Goal: Information Seeking & Learning: Check status

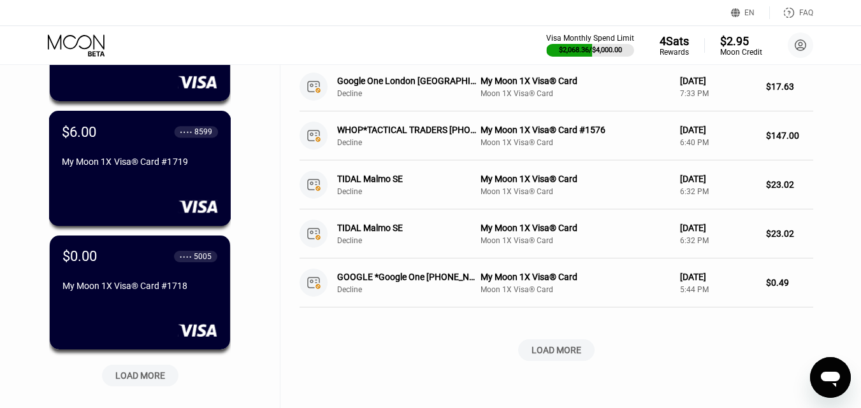
scroll to position [573, 0]
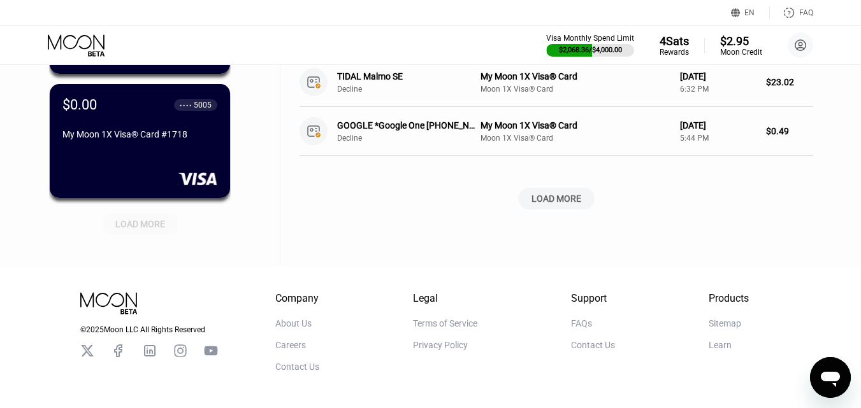
click at [144, 227] on div "LOAD MORE" at bounding box center [140, 224] width 50 height 11
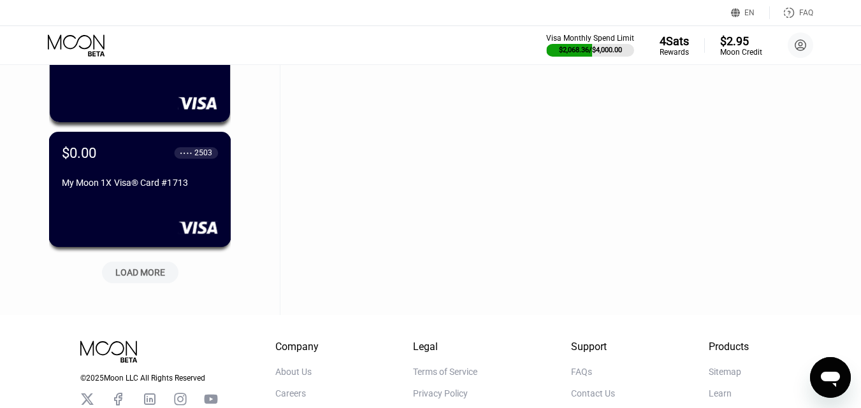
scroll to position [1147, 0]
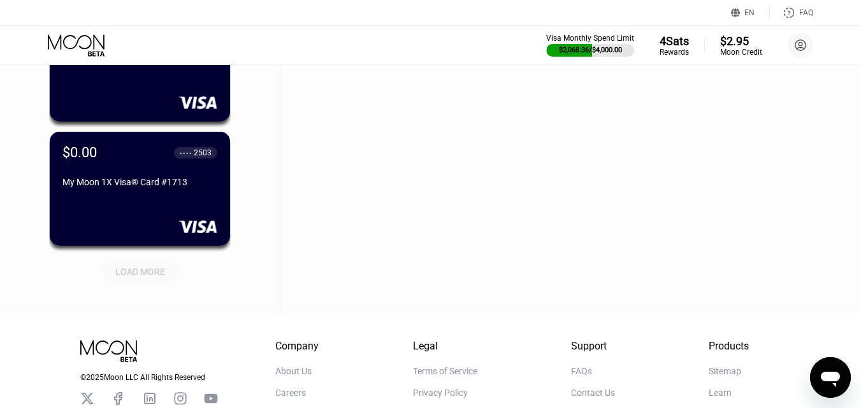
click at [151, 268] on div "LOAD MORE" at bounding box center [140, 271] width 50 height 11
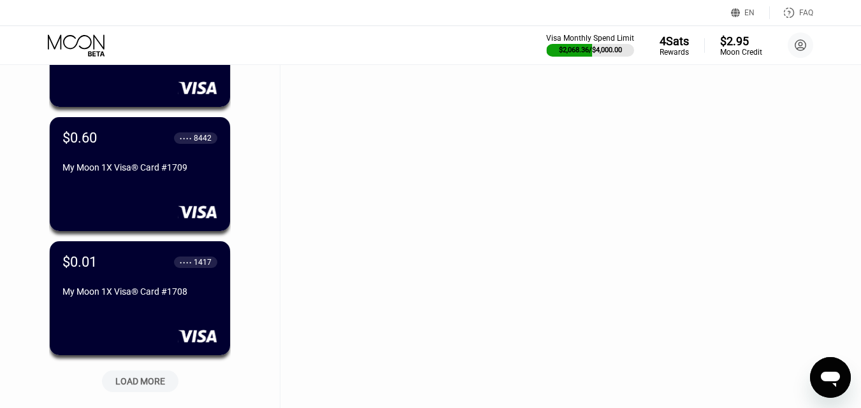
scroll to position [1784, 0]
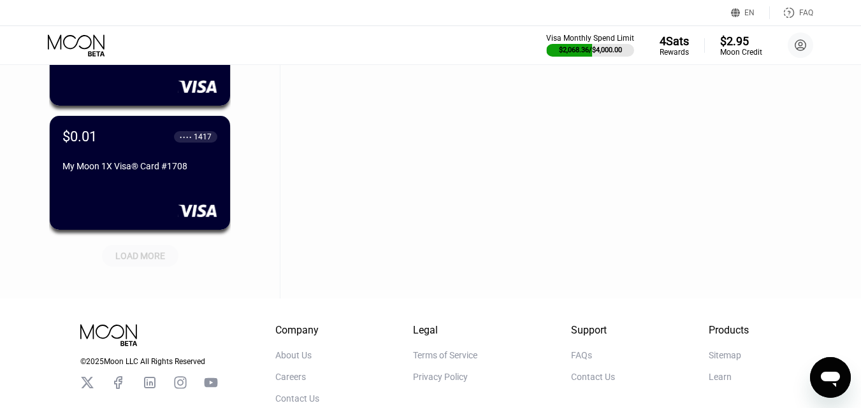
click at [151, 267] on div "LOAD MORE" at bounding box center [140, 256] width 76 height 22
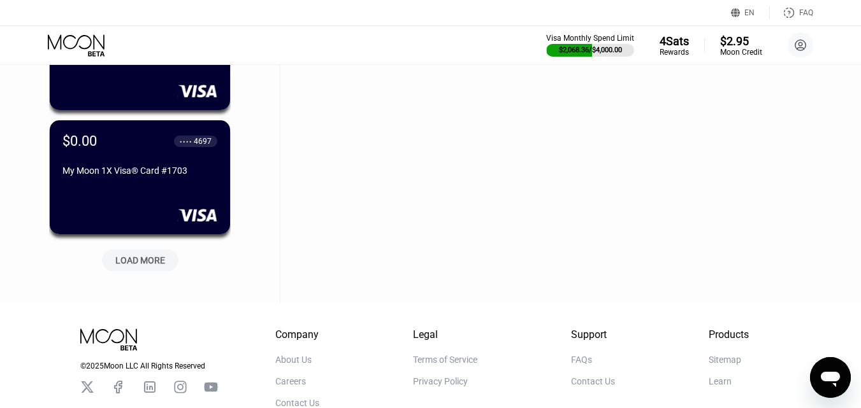
scroll to position [2421, 0]
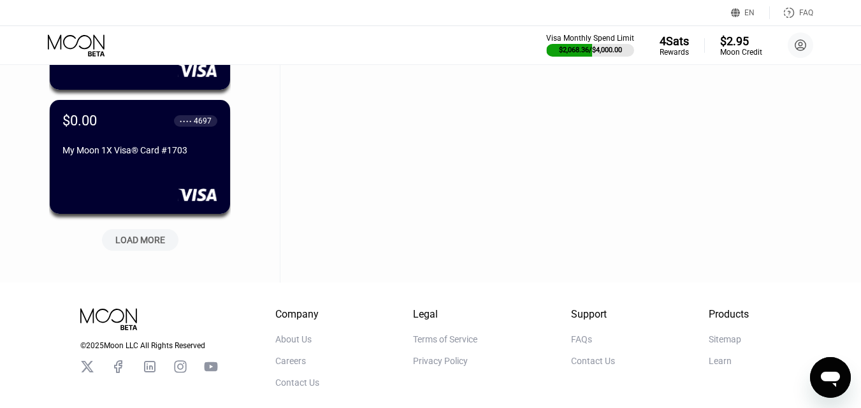
click at [156, 245] on div "LOAD MORE" at bounding box center [140, 239] width 50 height 11
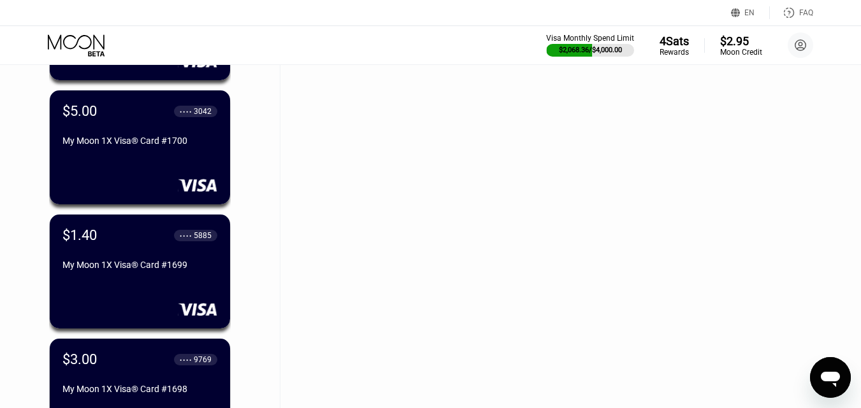
scroll to position [2994, 0]
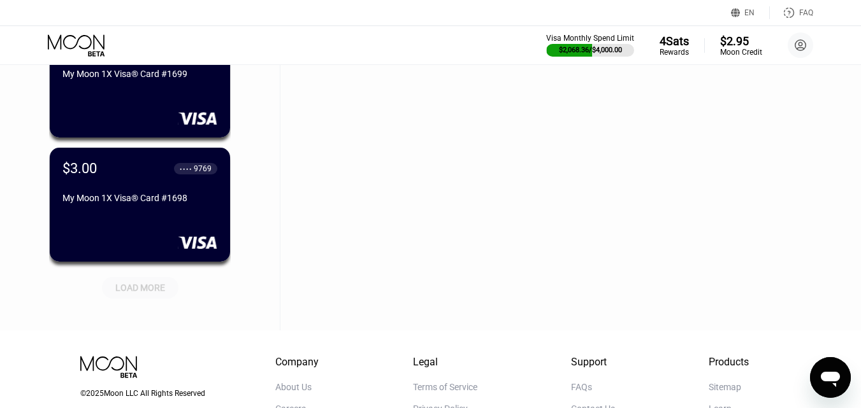
click at [131, 293] on div "LOAD MORE" at bounding box center [140, 287] width 50 height 11
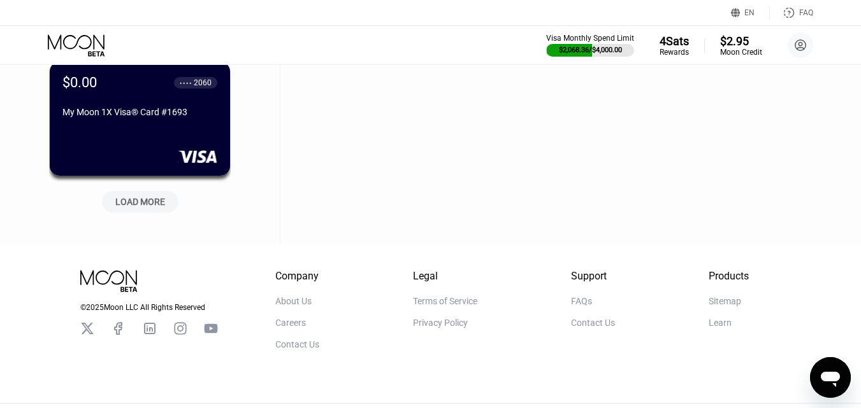
scroll to position [3735, 0]
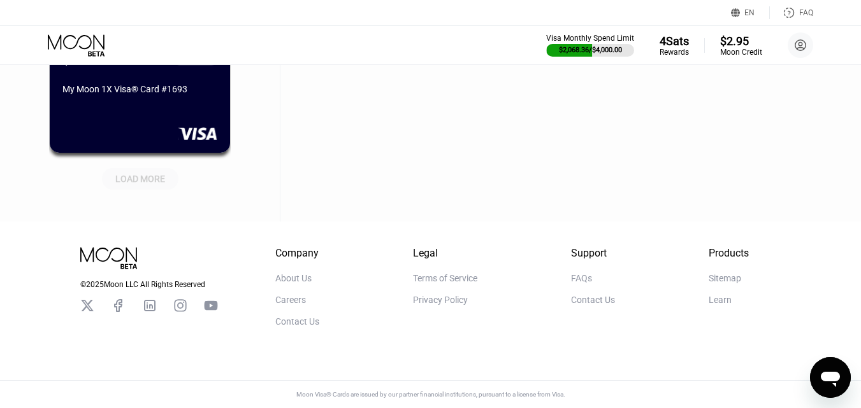
click at [150, 173] on div "LOAD MORE" at bounding box center [140, 178] width 50 height 11
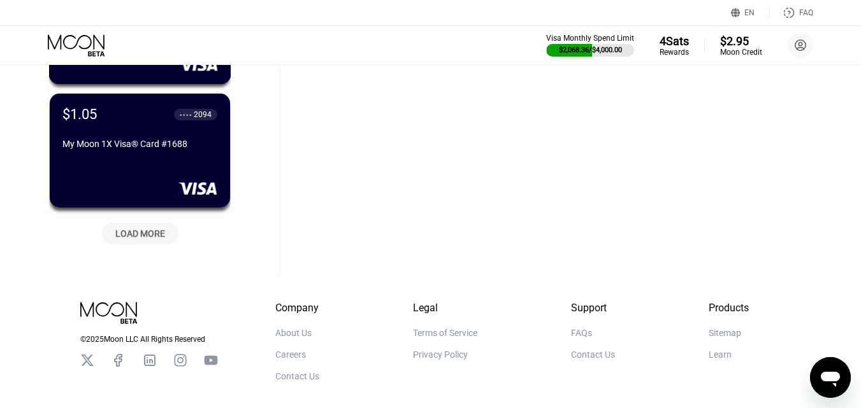
scroll to position [4309, 0]
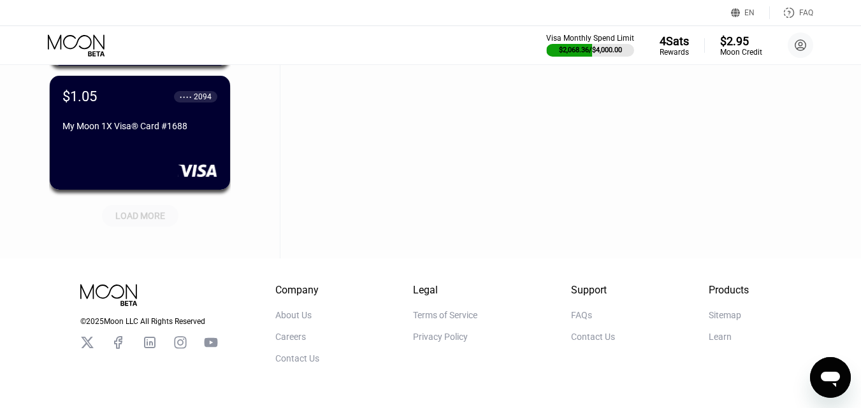
click at [141, 211] on div "LOAD MORE" at bounding box center [140, 215] width 50 height 11
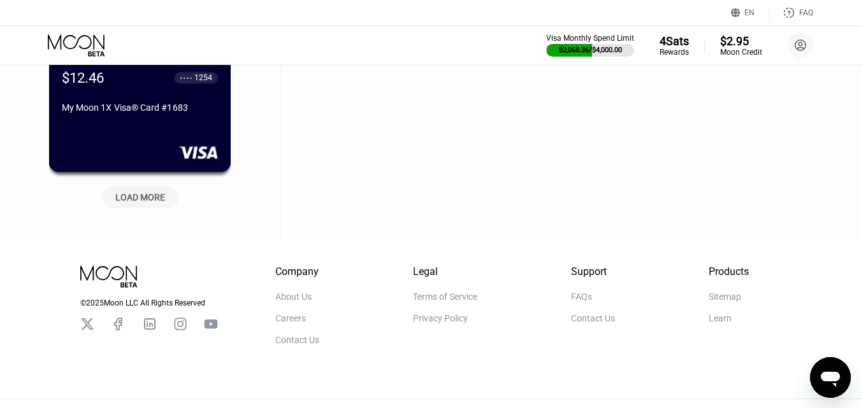
scroll to position [4978, 0]
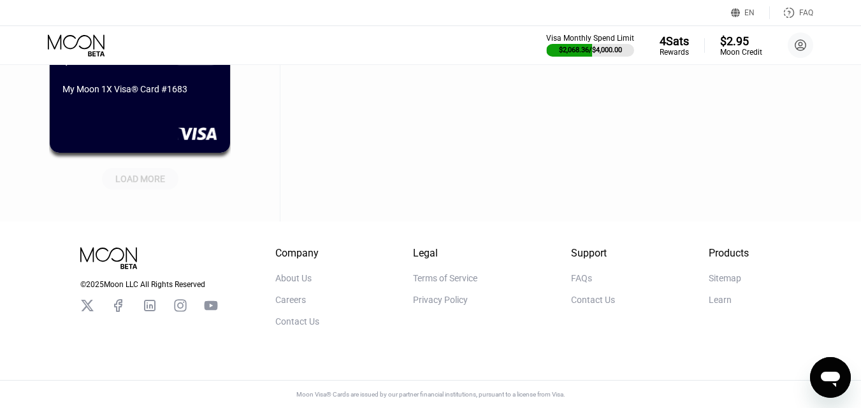
click at [143, 173] on div "LOAD MORE" at bounding box center [140, 178] width 50 height 11
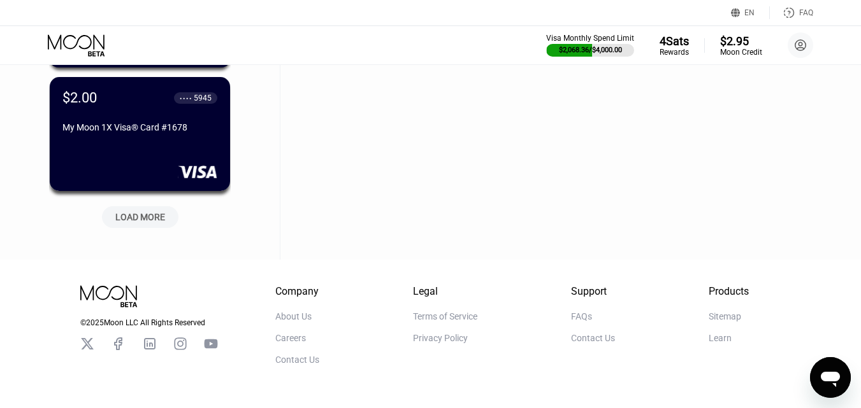
scroll to position [5551, 0]
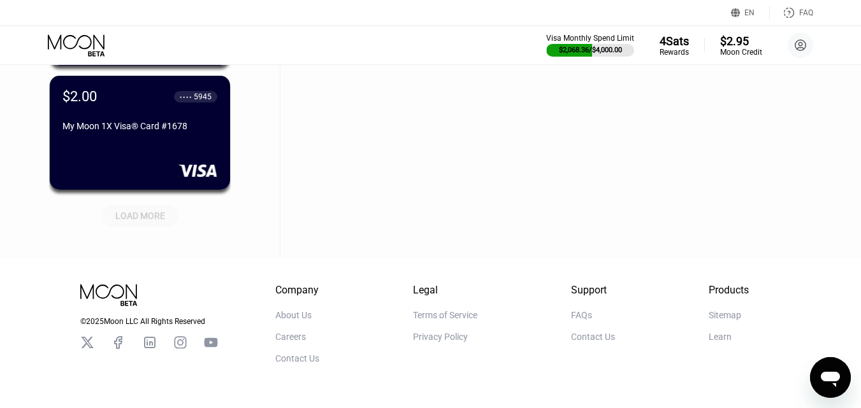
click at [147, 216] on div "LOAD MORE" at bounding box center [140, 215] width 50 height 11
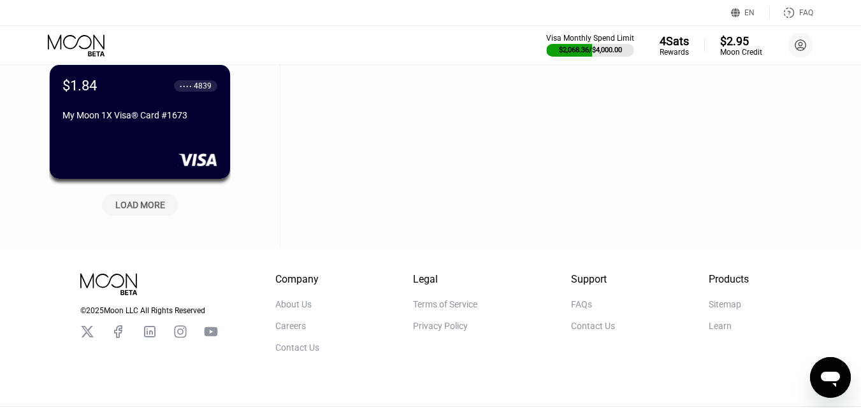
scroll to position [6188, 0]
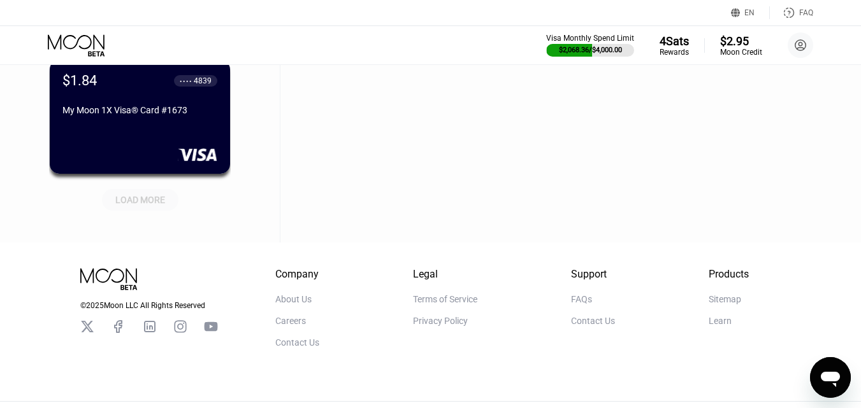
click at [154, 199] on div "LOAD MORE" at bounding box center [140, 199] width 50 height 11
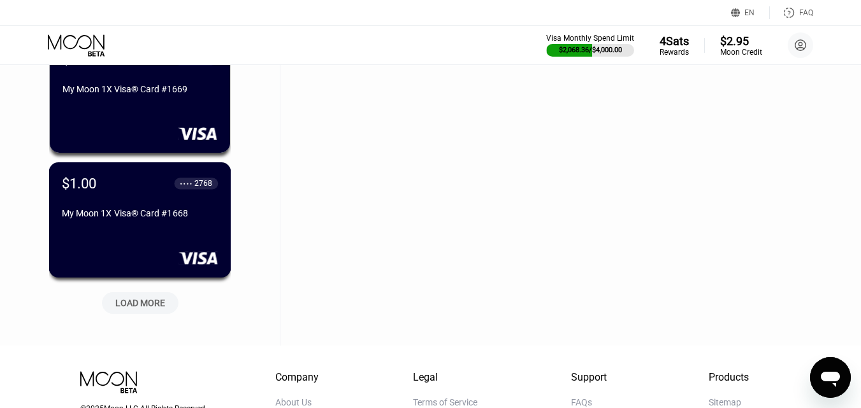
scroll to position [6761, 0]
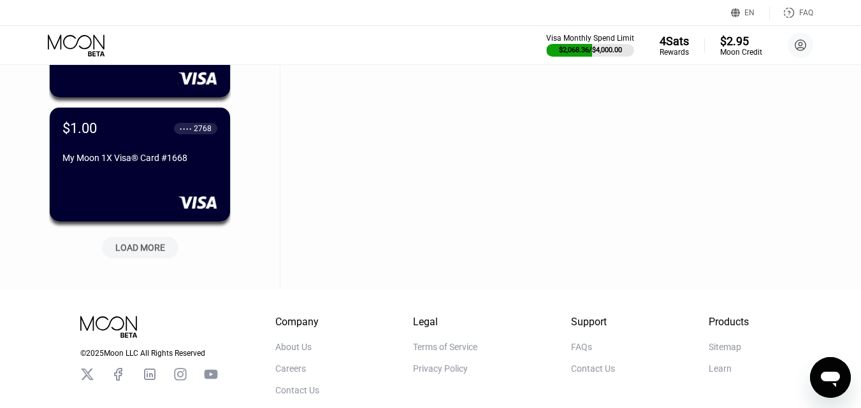
click at [145, 250] on div "LOAD MORE" at bounding box center [140, 247] width 50 height 11
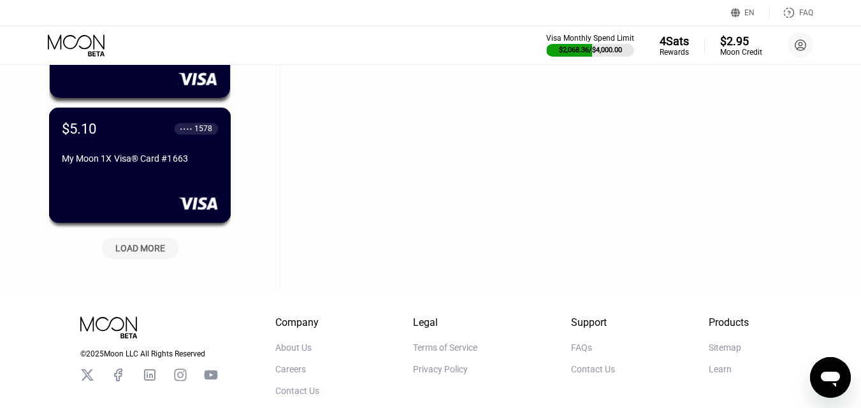
scroll to position [7462, 0]
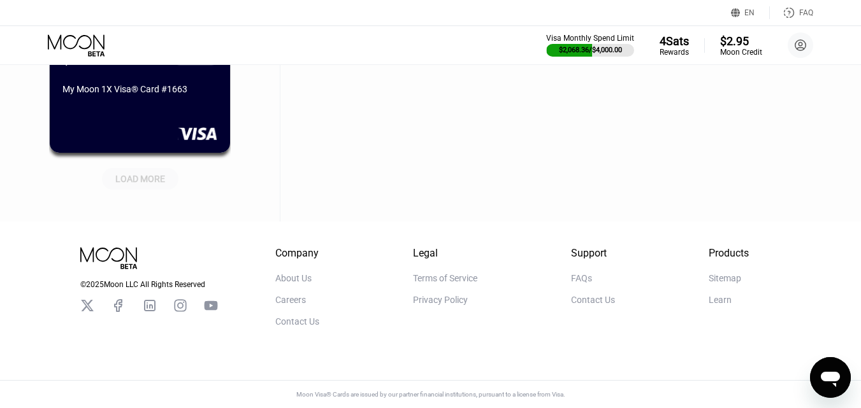
click at [150, 175] on div "LOAD MORE" at bounding box center [140, 178] width 50 height 11
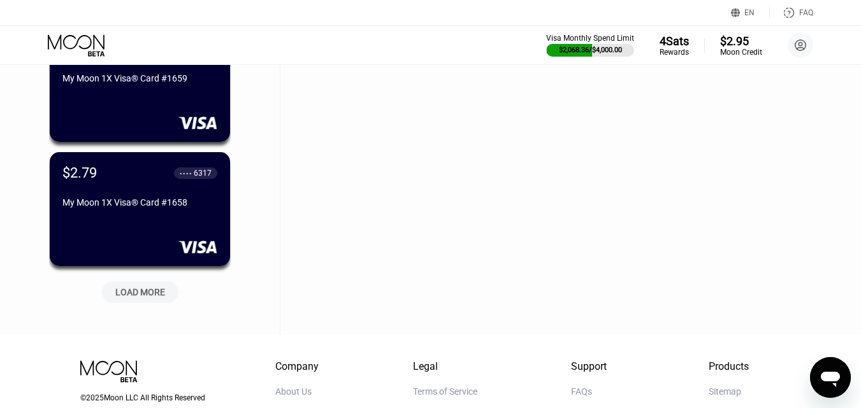
scroll to position [8036, 0]
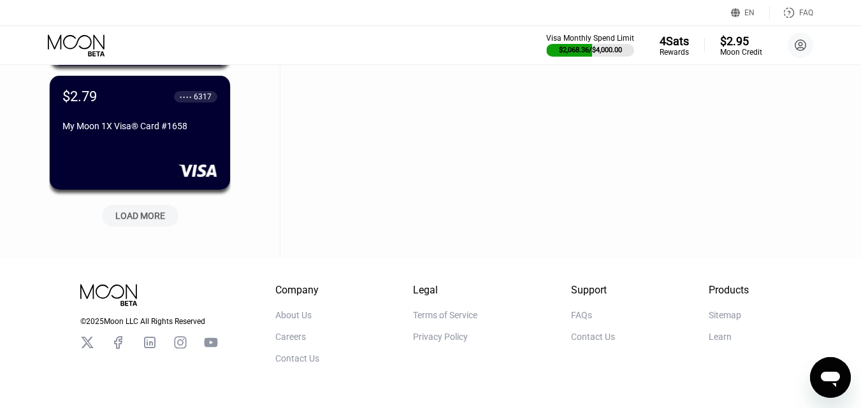
click at [162, 216] on div "LOAD MORE" at bounding box center [140, 215] width 50 height 11
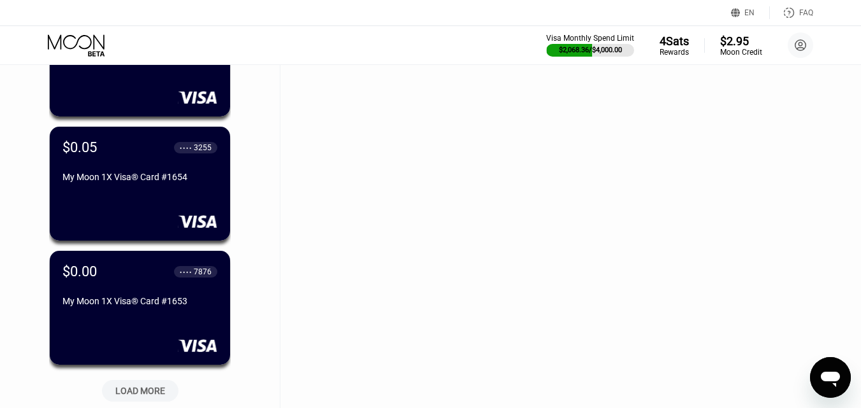
scroll to position [8609, 0]
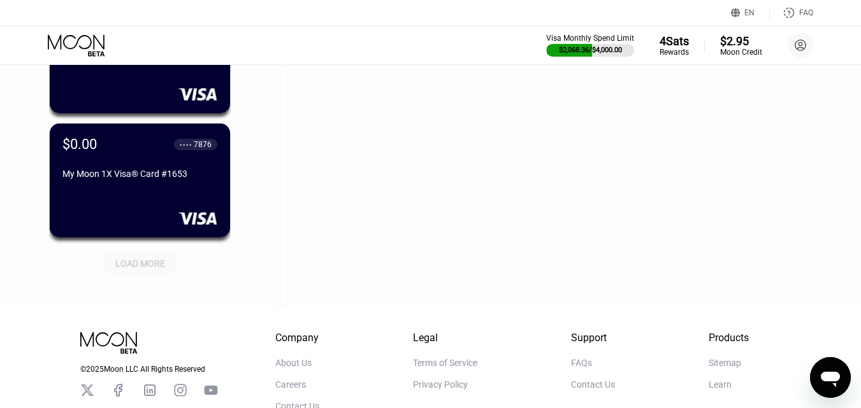
click at [150, 265] on div "LOAD MORE" at bounding box center [140, 263] width 50 height 11
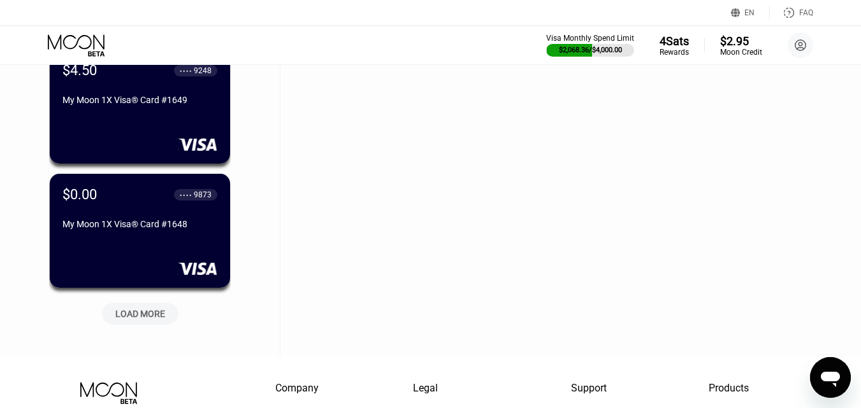
scroll to position [9310, 0]
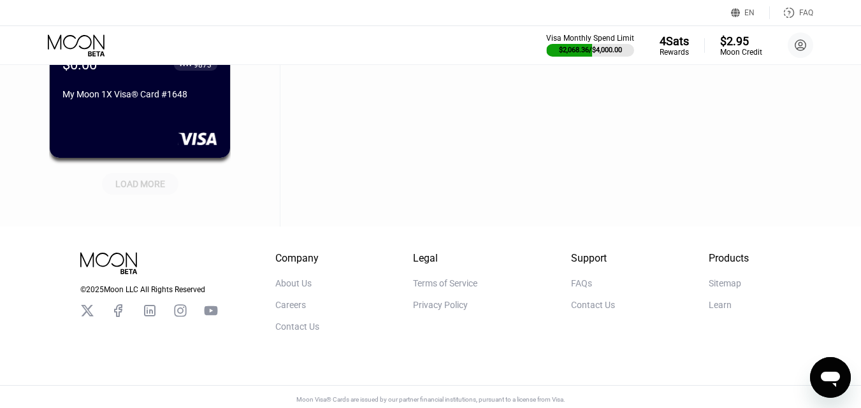
click at [143, 189] on div "LOAD MORE" at bounding box center [140, 183] width 50 height 11
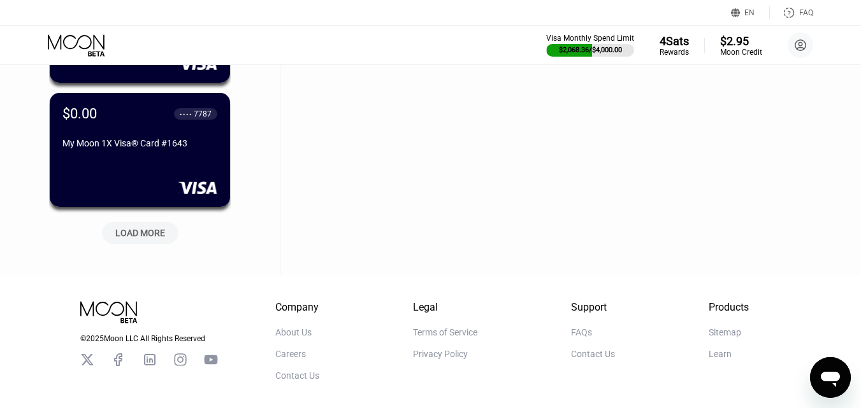
scroll to position [9883, 0]
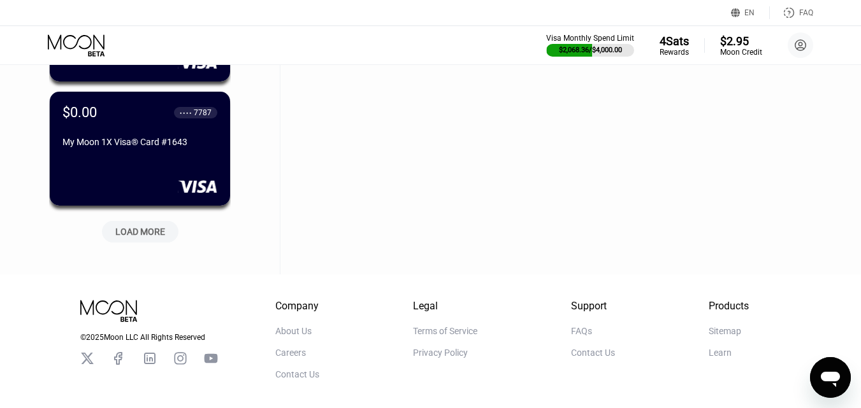
click at [139, 234] on div "LOAD MORE" at bounding box center [140, 231] width 50 height 11
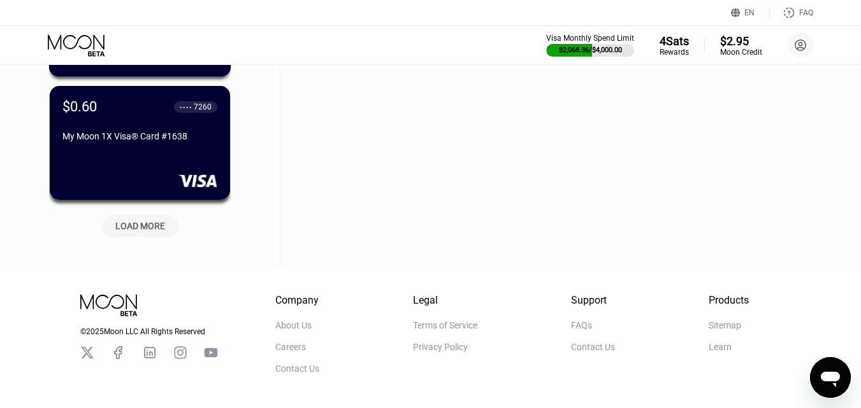
scroll to position [10520, 0]
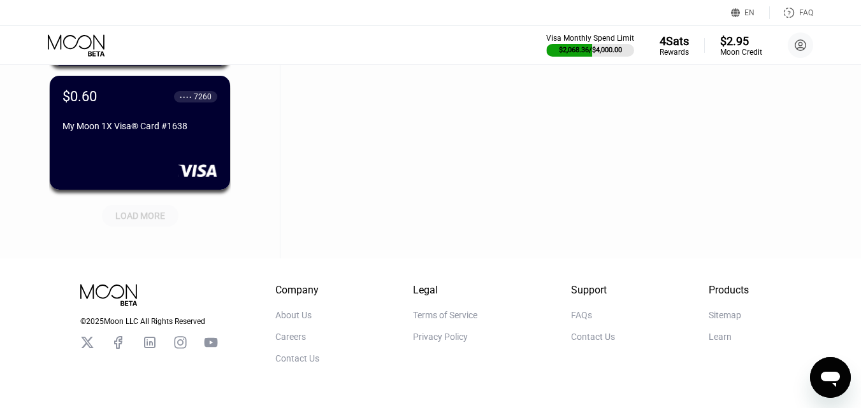
click at [146, 225] on div "LOAD MORE" at bounding box center [140, 216] width 76 height 22
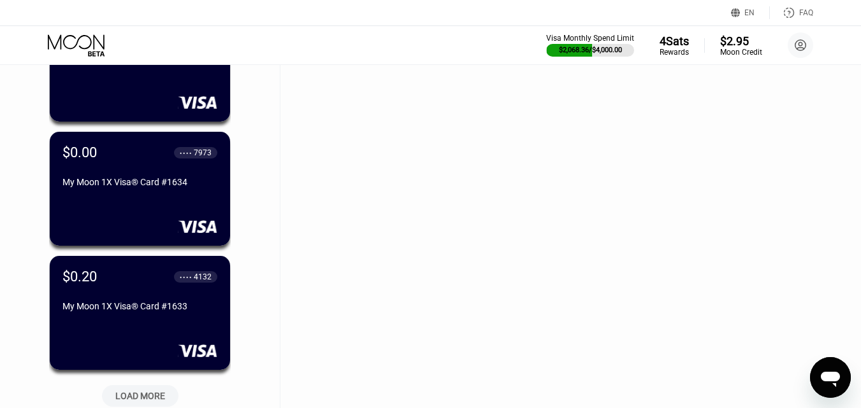
scroll to position [11030, 0]
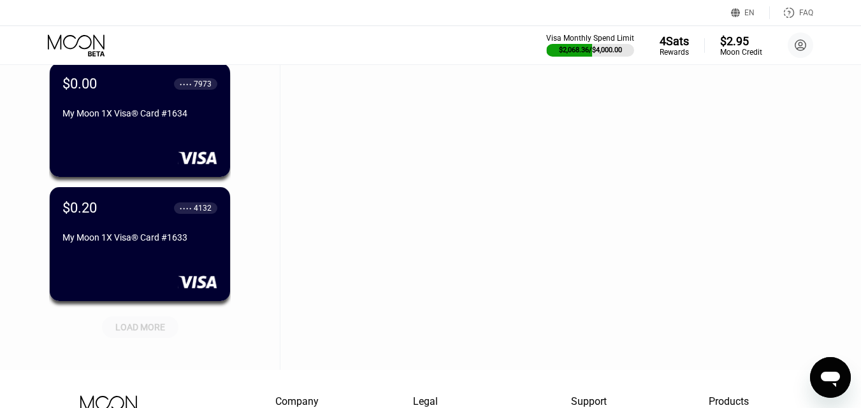
click at [143, 322] on div "LOAD MORE" at bounding box center [140, 328] width 76 height 22
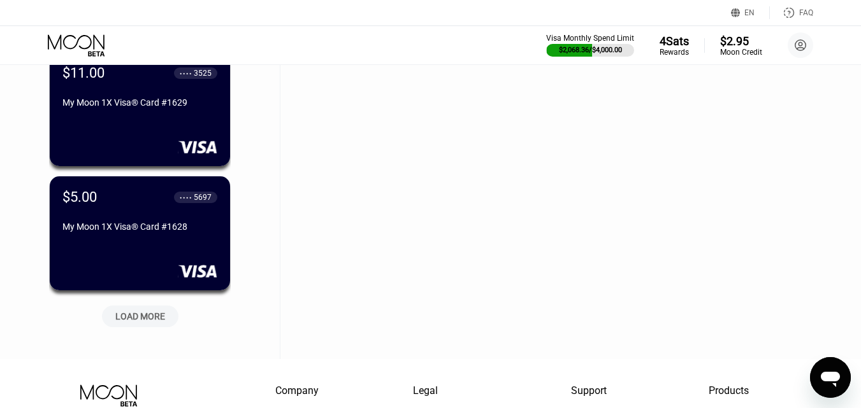
scroll to position [11667, 0]
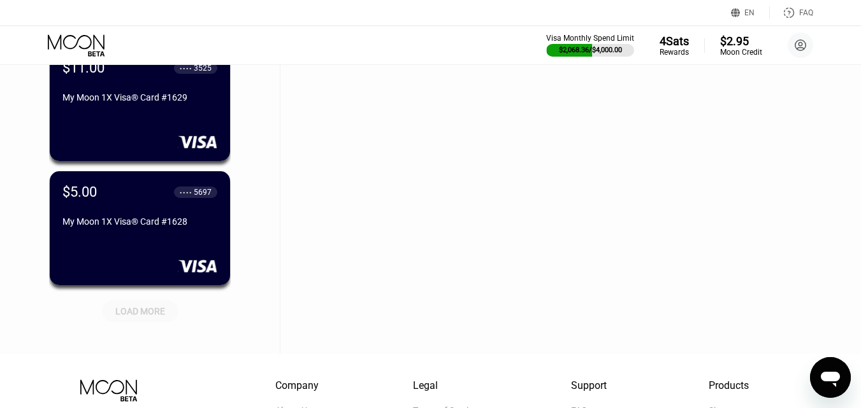
click at [148, 307] on div "LOAD MORE" at bounding box center [140, 311] width 50 height 11
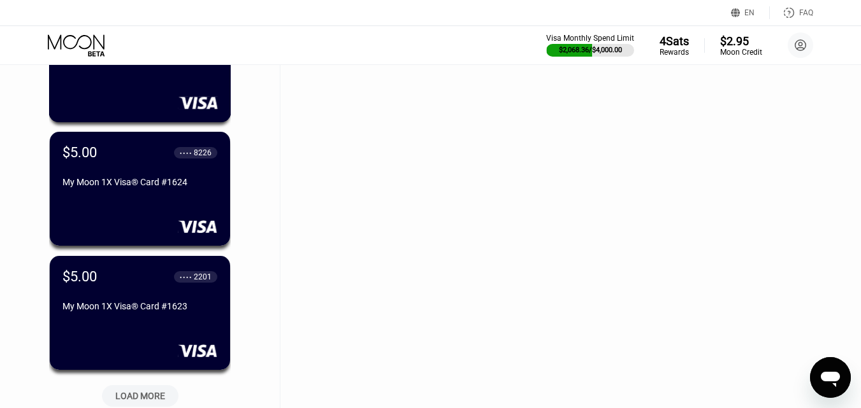
scroll to position [12240, 0]
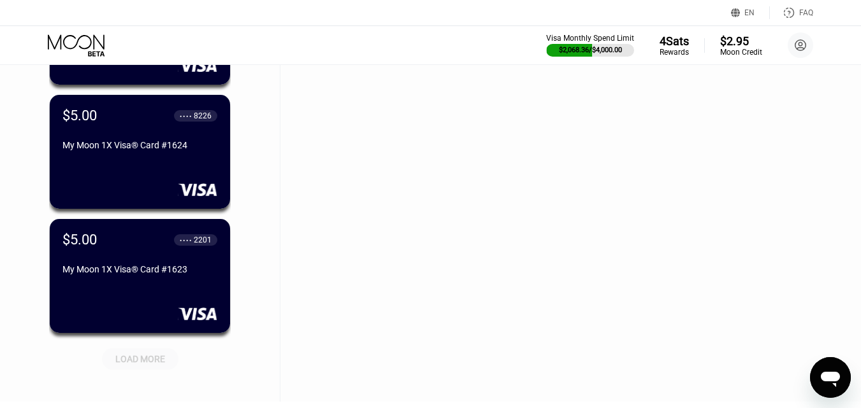
click at [151, 351] on div "LOAD MORE" at bounding box center [140, 359] width 76 height 22
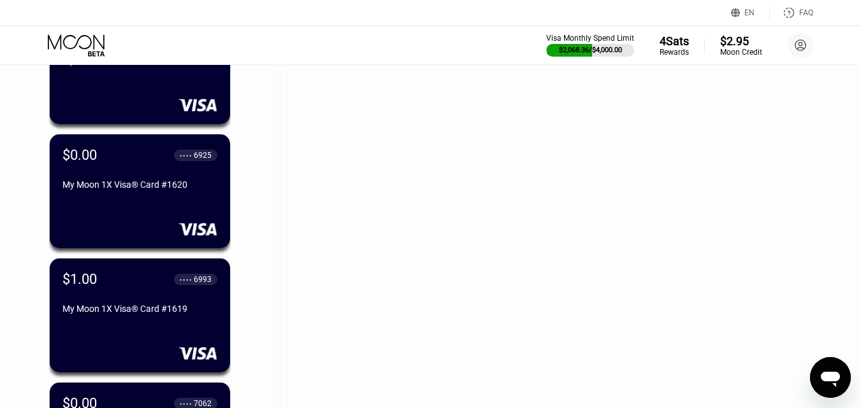
scroll to position [12877, 0]
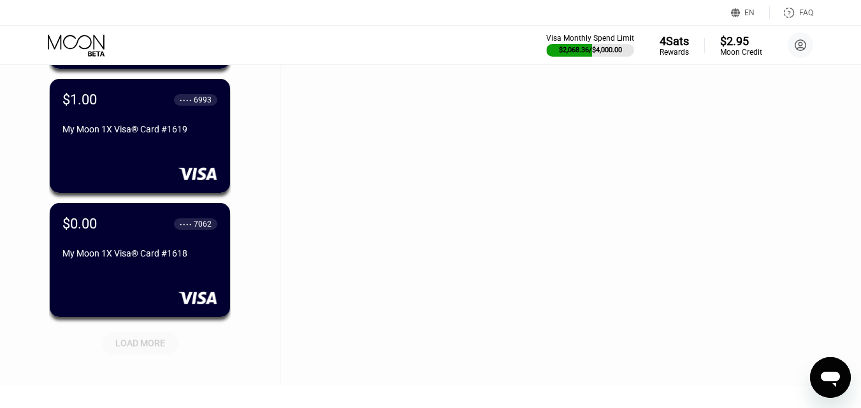
click at [159, 338] on div "LOAD MORE" at bounding box center [140, 344] width 76 height 22
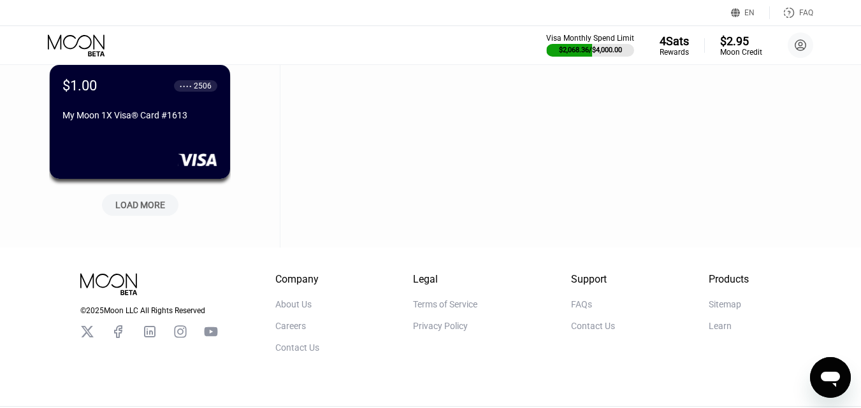
scroll to position [13642, 0]
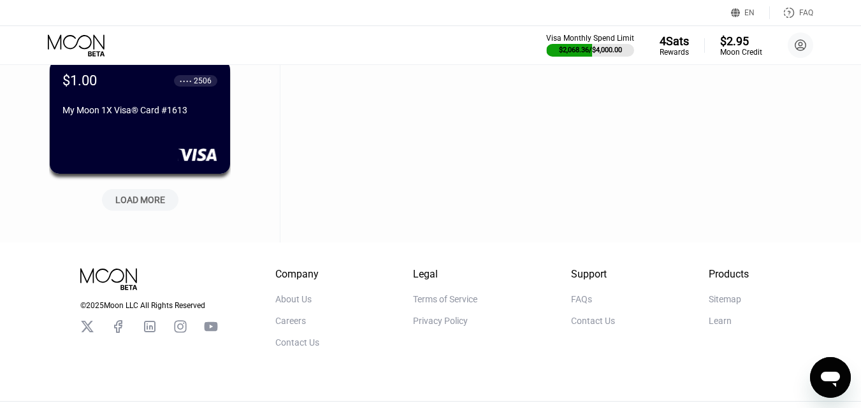
click at [141, 203] on div "LOAD MORE" at bounding box center [140, 199] width 50 height 11
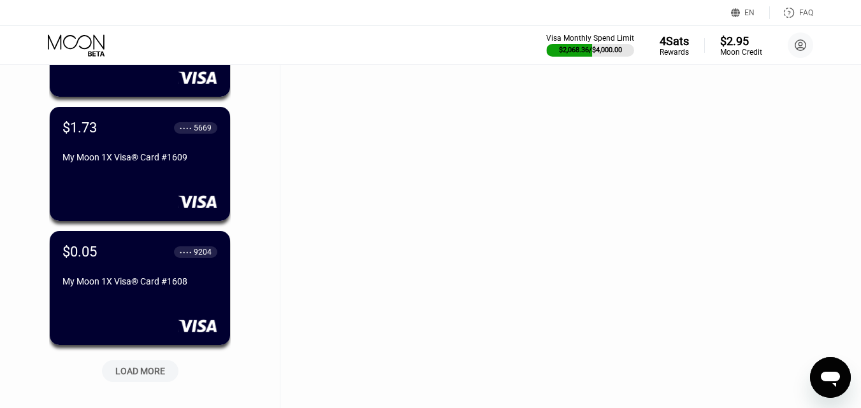
scroll to position [14215, 0]
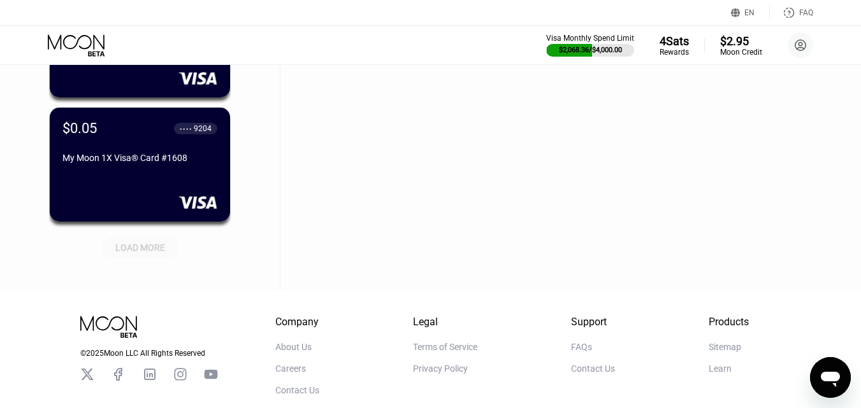
click at [150, 254] on div "LOAD MORE" at bounding box center [140, 247] width 50 height 11
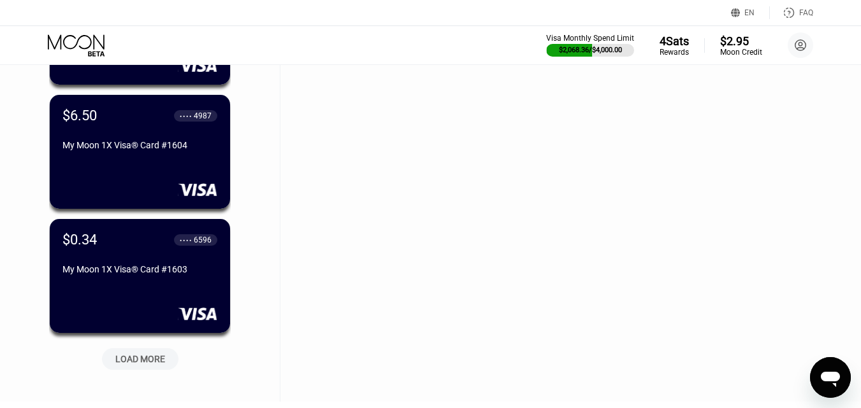
scroll to position [14789, 0]
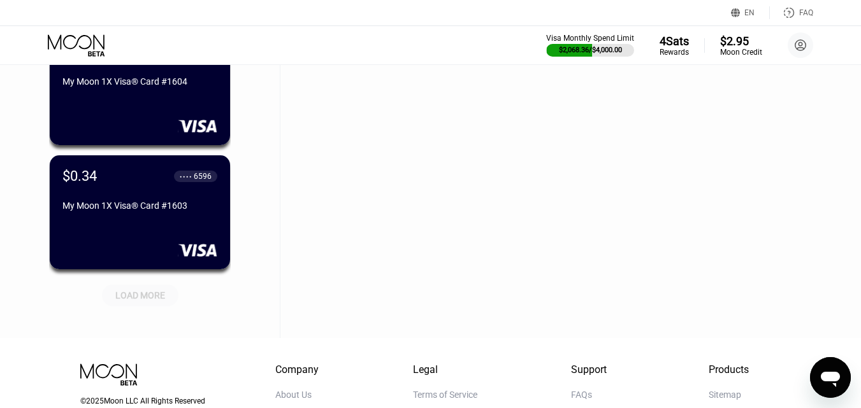
click at [145, 305] on div "LOAD MORE" at bounding box center [140, 296] width 76 height 22
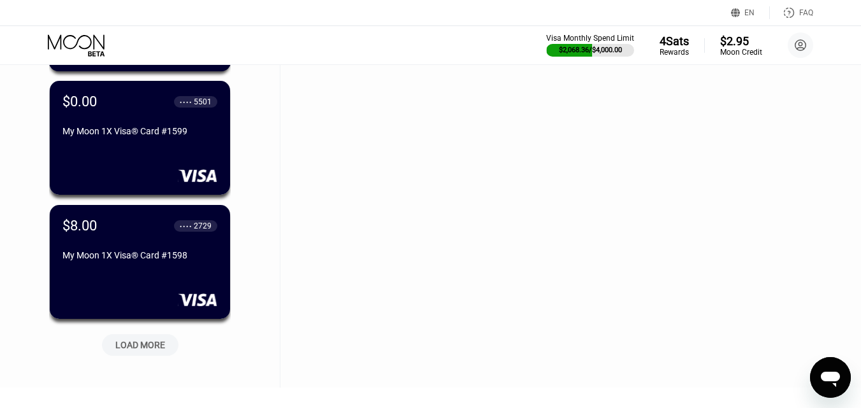
scroll to position [15362, 0]
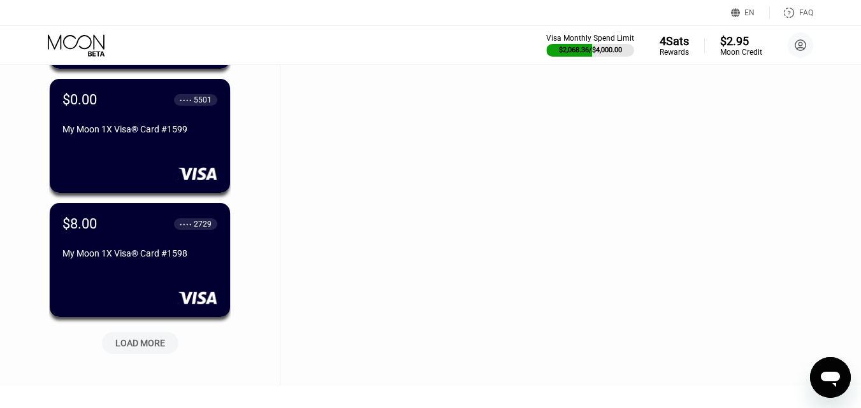
click at [153, 343] on div "LOAD MORE" at bounding box center [140, 343] width 50 height 11
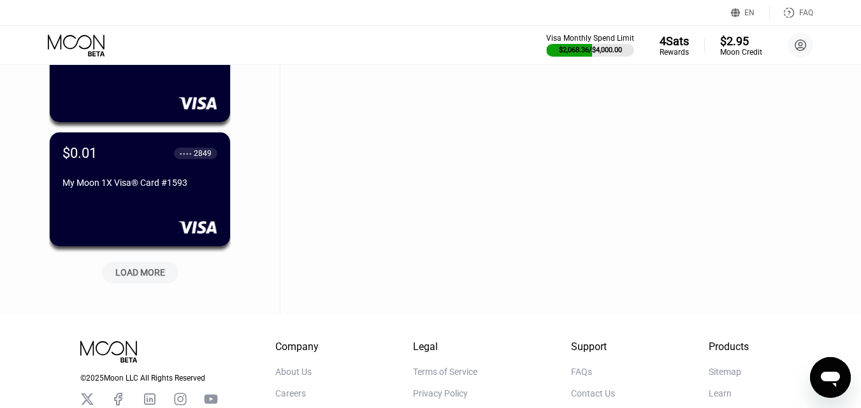
scroll to position [16063, 0]
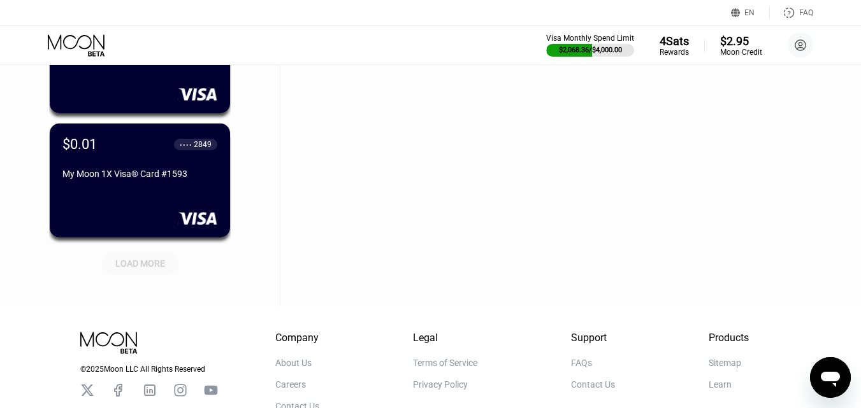
click at [152, 273] on div "LOAD MORE" at bounding box center [140, 264] width 76 height 22
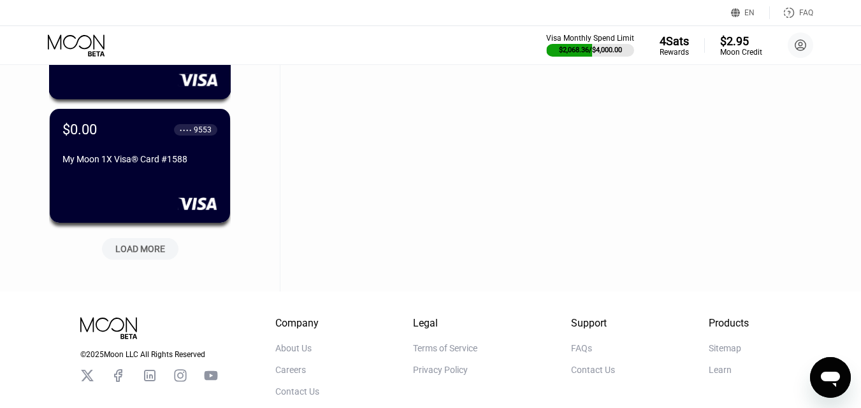
scroll to position [16700, 0]
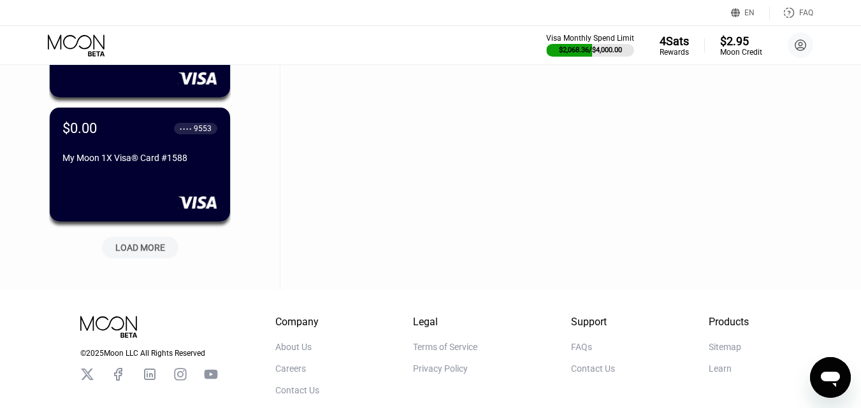
click at [152, 248] on div "LOAD MORE" at bounding box center [140, 247] width 50 height 11
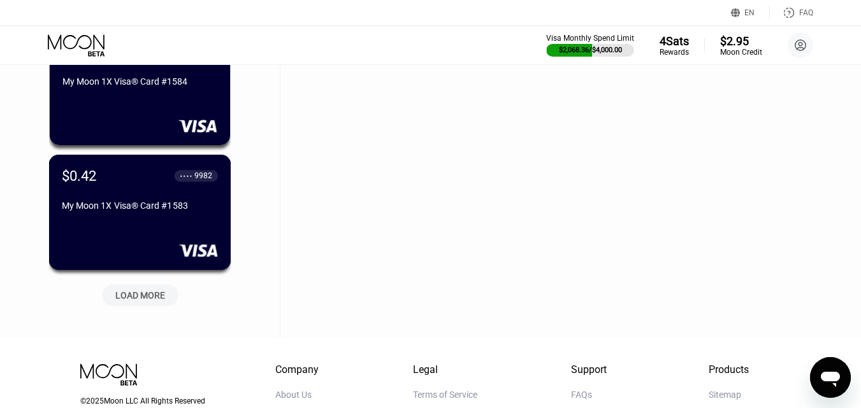
scroll to position [17337, 0]
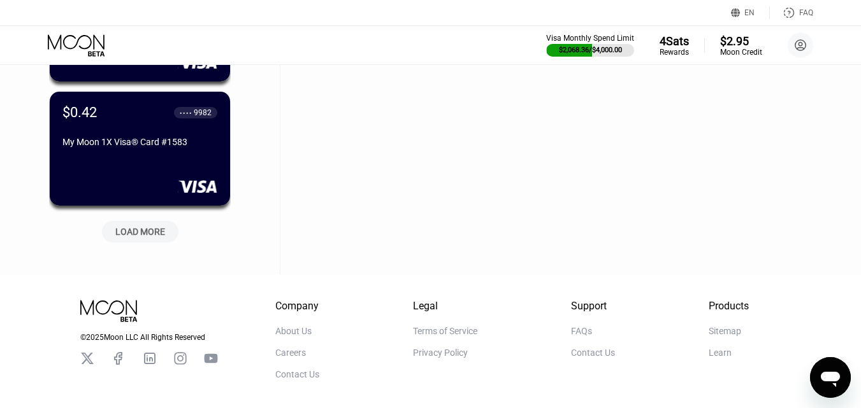
click at [138, 233] on div "LOAD MORE" at bounding box center [140, 231] width 50 height 11
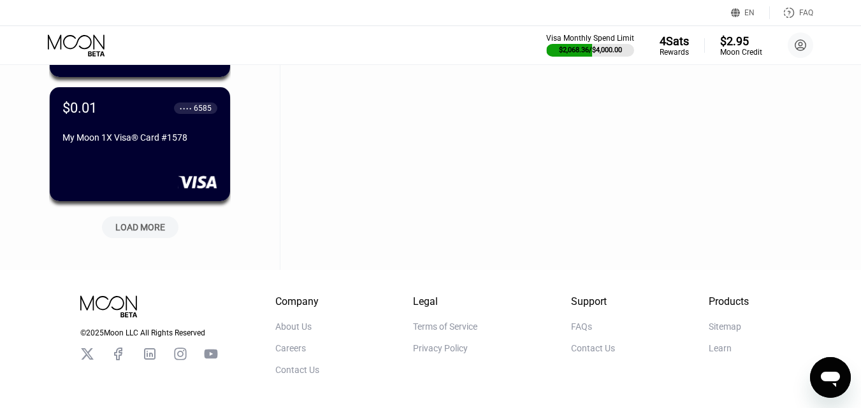
scroll to position [17974, 0]
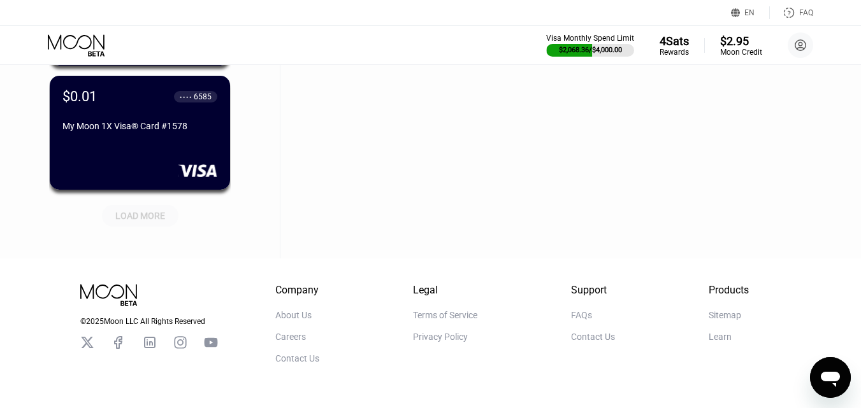
click at [150, 208] on div "LOAD MORE" at bounding box center [140, 216] width 76 height 22
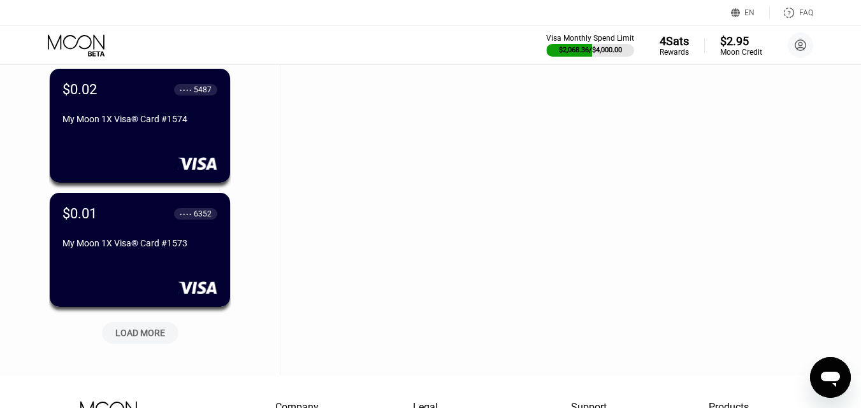
scroll to position [18484, 0]
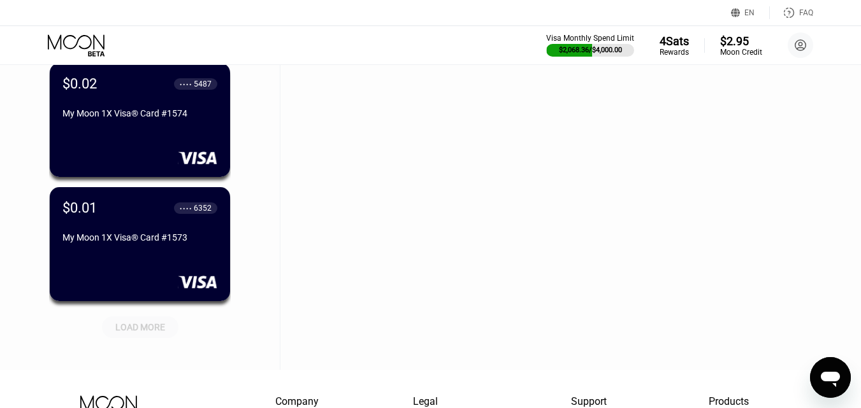
click at [146, 324] on div "LOAD MORE" at bounding box center [140, 327] width 50 height 11
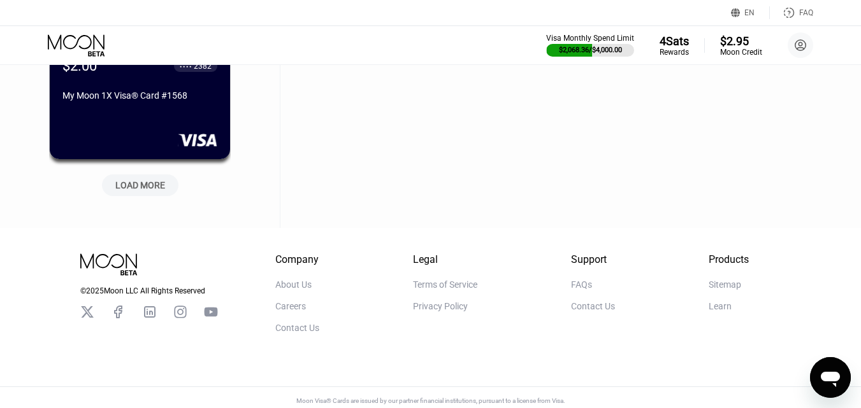
scroll to position [19248, 0]
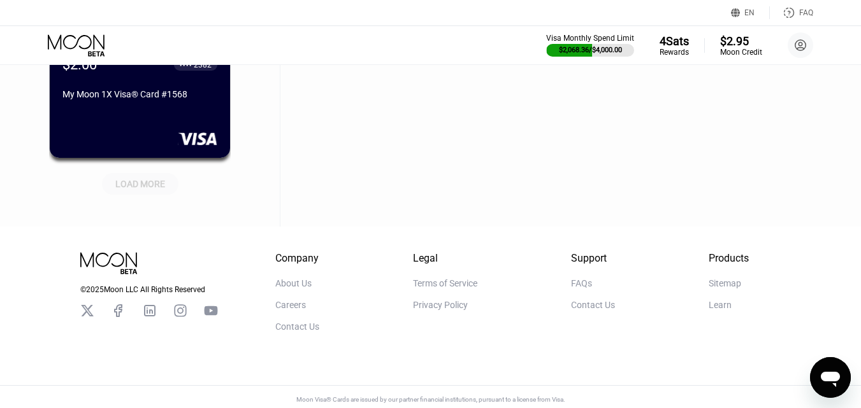
click at [131, 189] on div "LOAD MORE" at bounding box center [140, 183] width 50 height 11
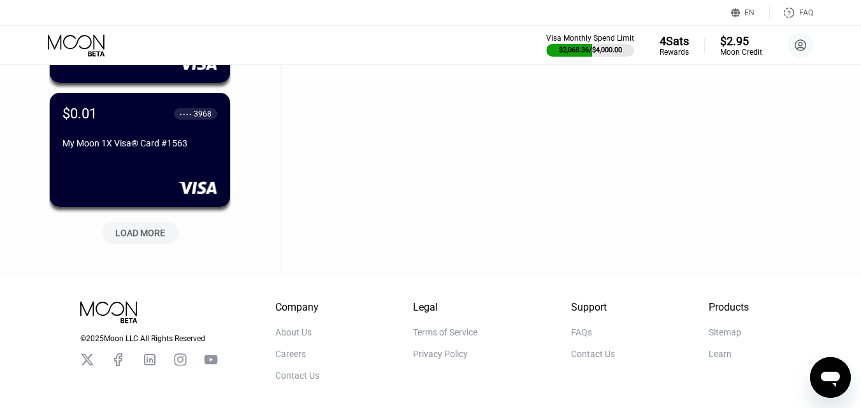
scroll to position [19822, 0]
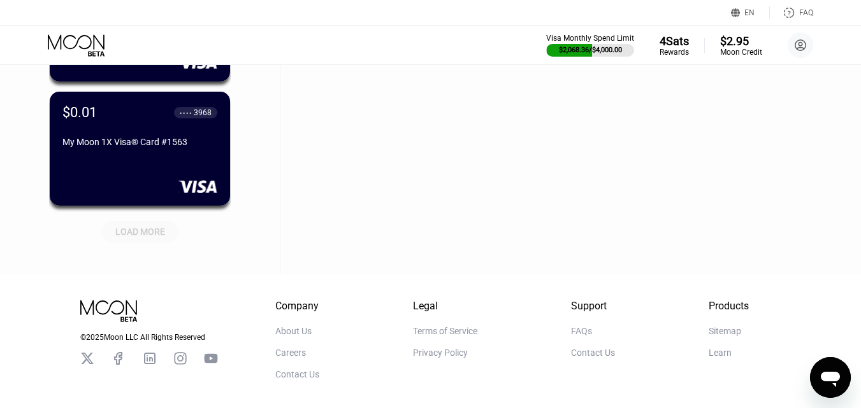
click at [140, 229] on div "LOAD MORE" at bounding box center [140, 231] width 50 height 11
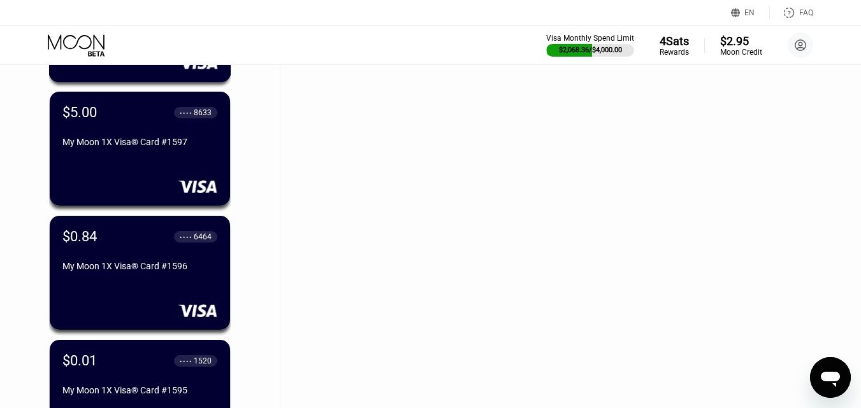
scroll to position [15601, 0]
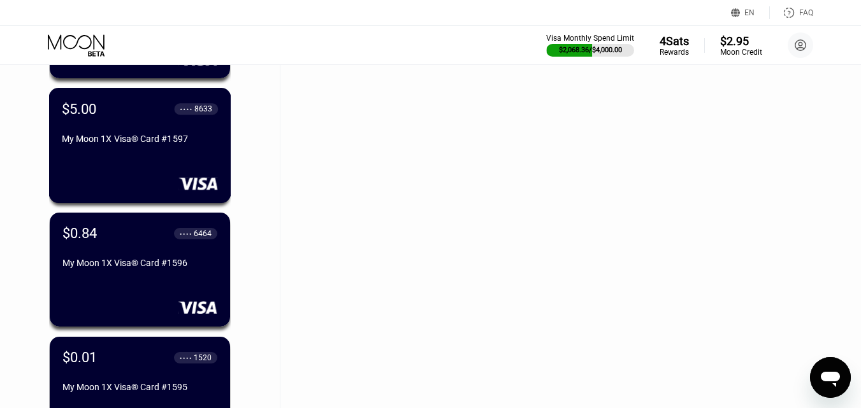
click at [162, 162] on div "$5.00 ● ● ● ● 8633 My Moon 1X Visa® Card #1597" at bounding box center [140, 145] width 182 height 115
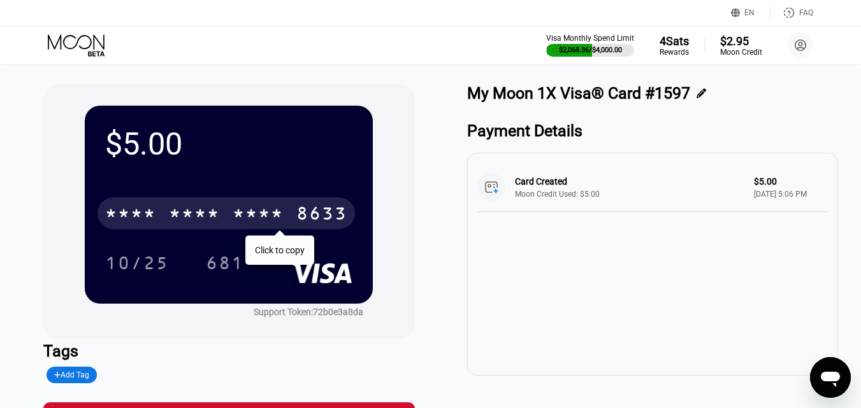
drag, startPoint x: 211, startPoint y: 215, endPoint x: 236, endPoint y: 199, distance: 29.5
click at [212, 215] on div "* * * *" at bounding box center [194, 215] width 51 height 20
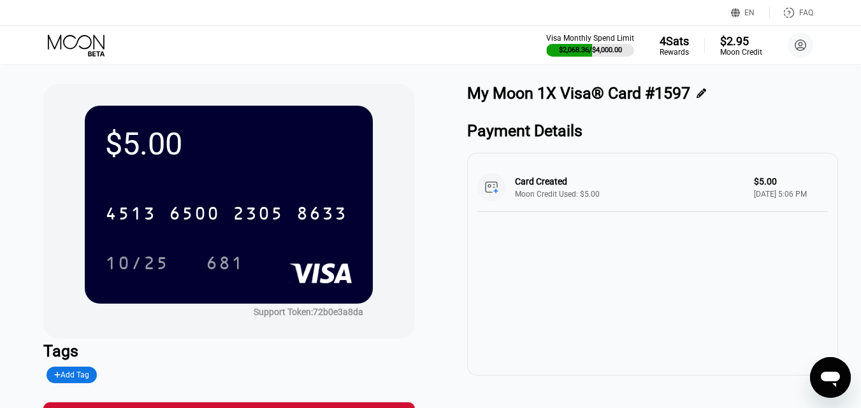
click at [77, 39] on icon at bounding box center [77, 45] width 59 height 22
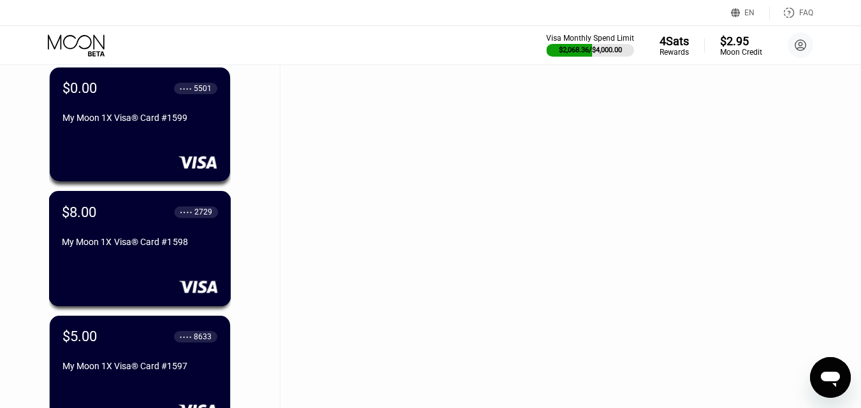
scroll to position [15310, 0]
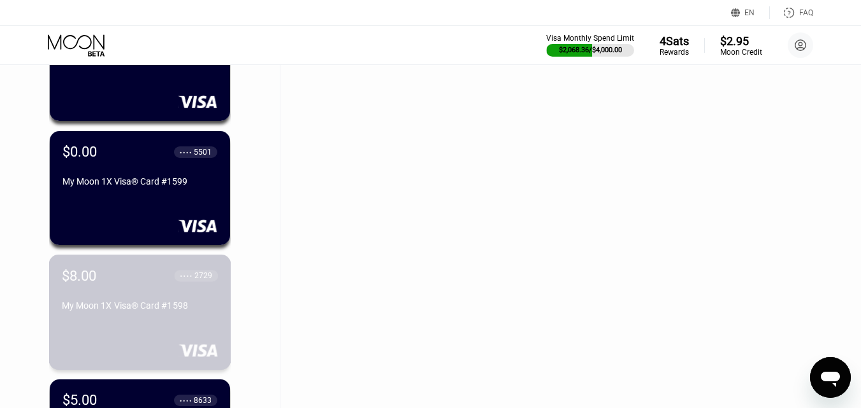
click at [156, 282] on div "$8.00 ● ● ● ● 2729" at bounding box center [140, 276] width 156 height 16
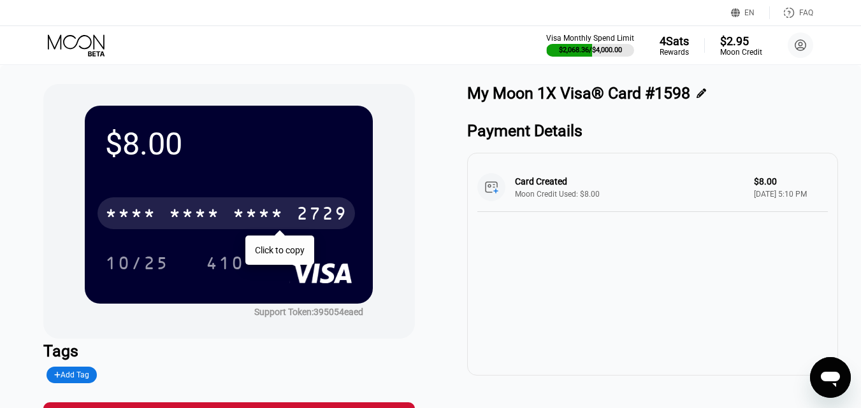
click at [265, 225] on div "* * * *" at bounding box center [258, 215] width 51 height 20
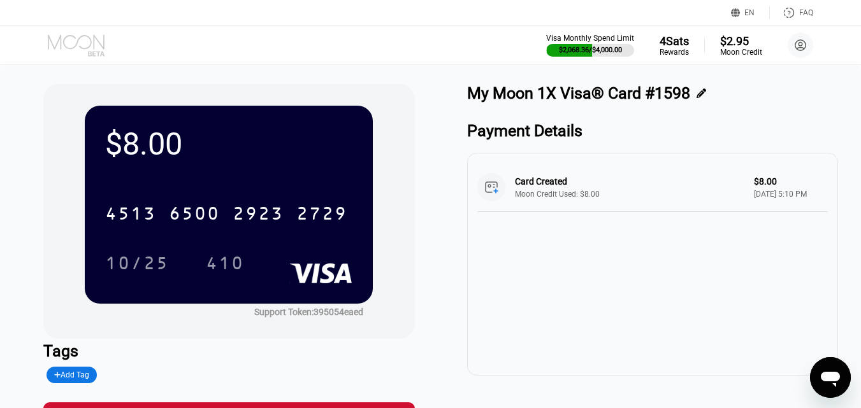
click at [78, 43] on icon at bounding box center [77, 45] width 59 height 22
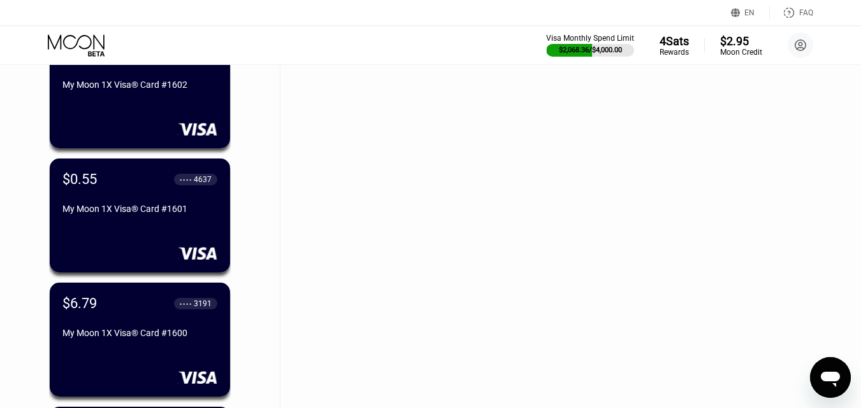
scroll to position [15026, 0]
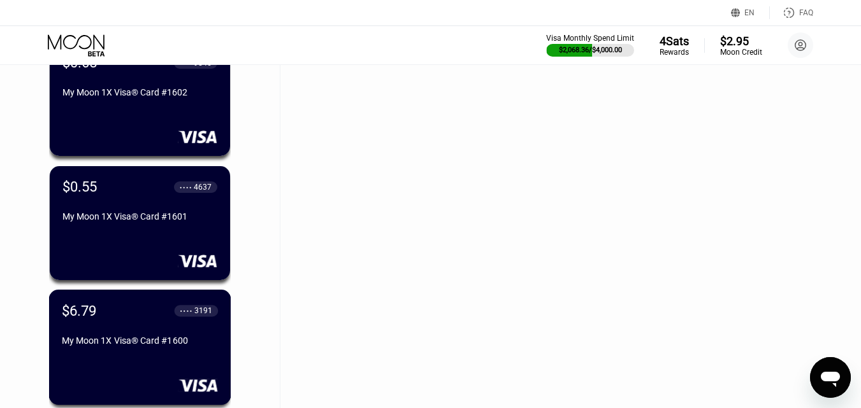
click at [163, 336] on div "$6.79 ● ● ● ● 3191 My Moon 1X Visa® Card #1600" at bounding box center [140, 327] width 156 height 48
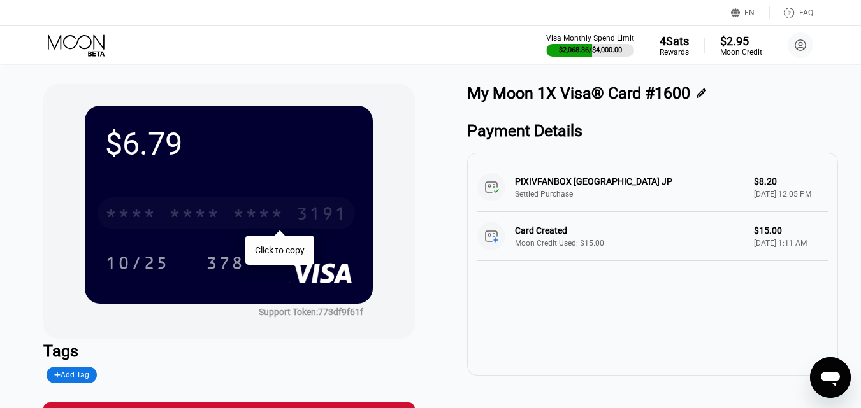
click at [240, 216] on div "* * * *" at bounding box center [258, 215] width 51 height 20
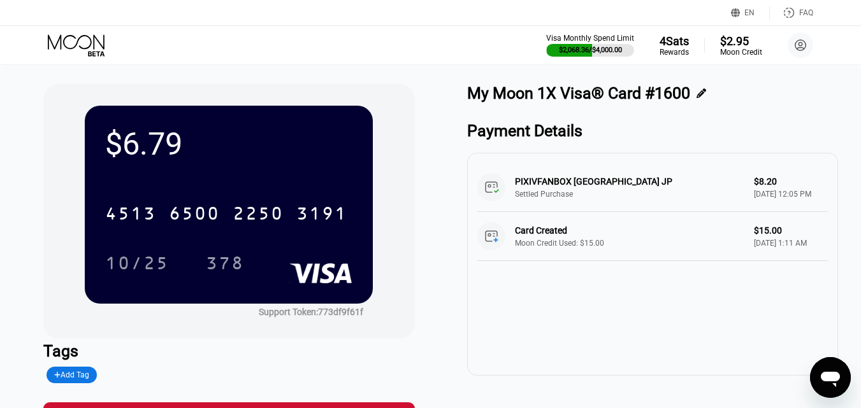
click at [79, 39] on icon at bounding box center [77, 45] width 59 height 22
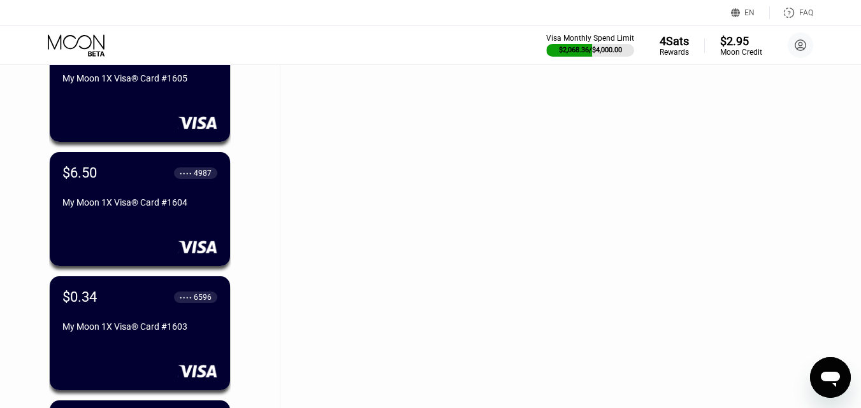
scroll to position [14646, 0]
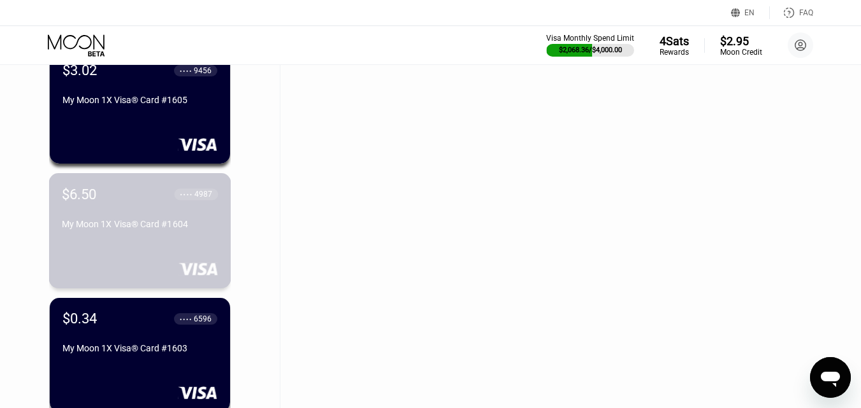
click at [134, 222] on div "$6.50 ● ● ● ● 4987 My Moon 1X Visa® Card #1604" at bounding box center [140, 210] width 156 height 48
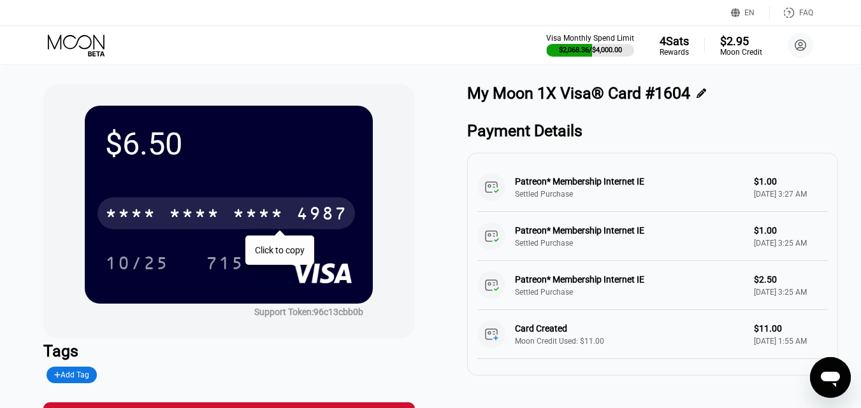
click at [134, 222] on div "* * * *" at bounding box center [130, 215] width 51 height 20
